Goal: Navigation & Orientation: Find specific page/section

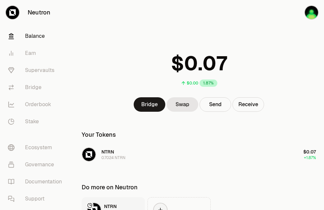
scroll to position [66, 0]
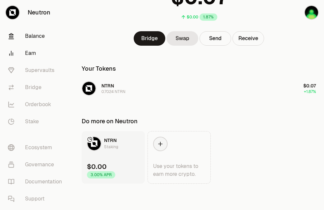
click at [32, 53] on link "Earn" at bounding box center [37, 53] width 68 height 17
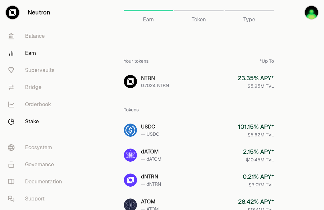
click at [35, 118] on link "Stake" at bounding box center [37, 121] width 68 height 17
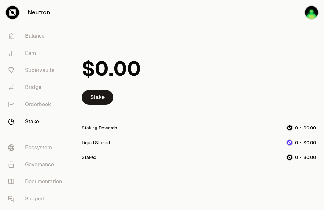
scroll to position [7, 0]
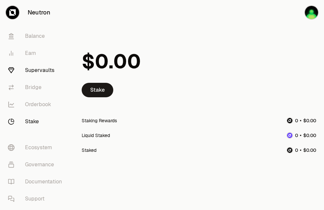
click at [42, 72] on link "Supervaults" at bounding box center [37, 70] width 68 height 17
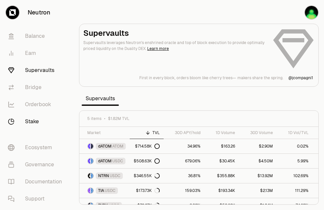
click at [39, 122] on link "Stake" at bounding box center [37, 121] width 68 height 17
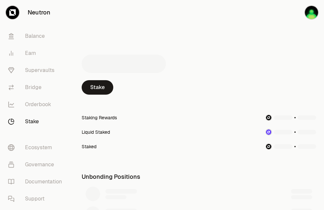
click at [287, 53] on div at bounding box center [199, 63] width 234 height 33
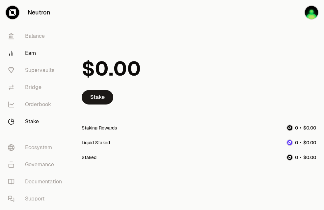
click at [31, 55] on link "Earn" at bounding box center [37, 53] width 68 height 17
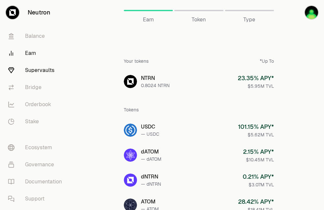
click at [33, 70] on link "Supervaults" at bounding box center [37, 70] width 68 height 17
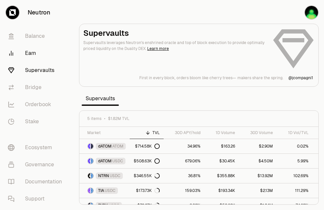
click at [27, 51] on link "Earn" at bounding box center [37, 53] width 68 height 17
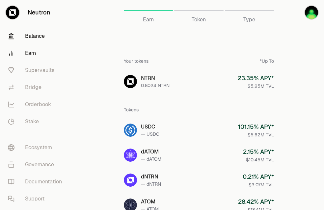
click at [31, 34] on link "Balance" at bounding box center [37, 36] width 68 height 17
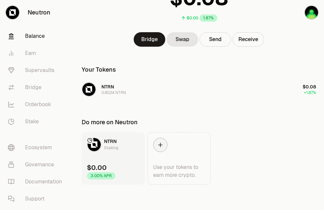
scroll to position [66, 0]
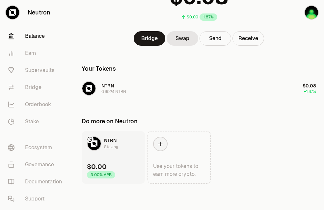
click at [122, 160] on link "NTRN Staking $0.00 3.00% APR" at bounding box center [113, 157] width 63 height 53
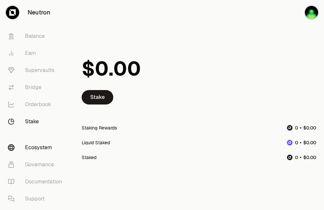
scroll to position [7, 0]
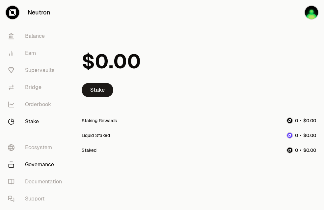
click at [44, 158] on link "Governance" at bounding box center [37, 164] width 68 height 17
